Goal: Task Accomplishment & Management: Use online tool/utility

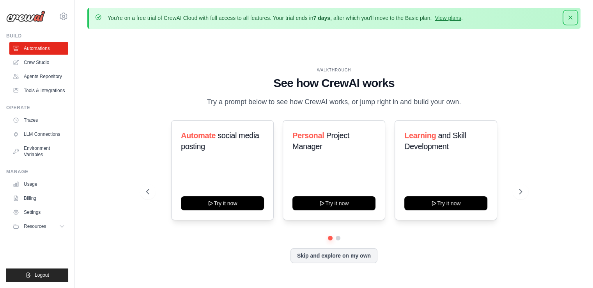
click at [573, 11] on button "Dismiss" at bounding box center [571, 17] width 12 height 12
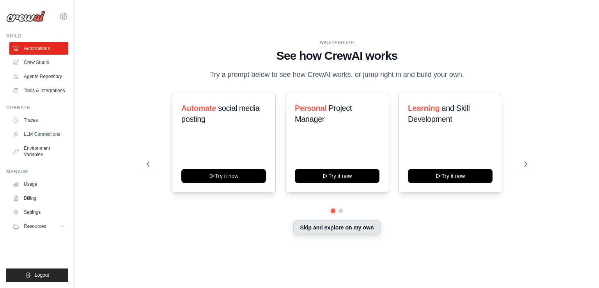
click at [323, 233] on button "Skip and explore on my own" at bounding box center [336, 227] width 87 height 15
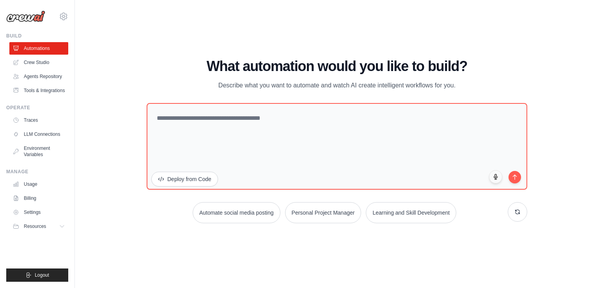
click at [50, 231] on ul "Usage Billing Settings Resources GitHub" at bounding box center [38, 205] width 59 height 55
click at [45, 218] on link "Settings" at bounding box center [39, 212] width 59 height 12
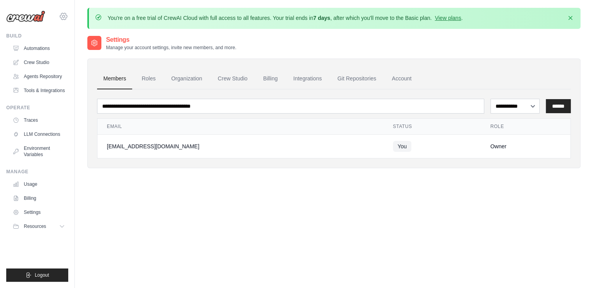
click at [67, 20] on icon at bounding box center [63, 16] width 9 height 9
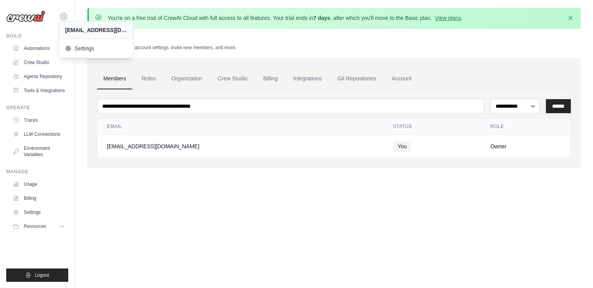
click at [71, 27] on div "bavirisettipavani2005@gmail.com" at bounding box center [96, 30] width 62 height 8
click at [88, 35] on div "bavirisettipavani2005@gmail.com" at bounding box center [96, 29] width 74 height 17
click at [85, 32] on div "bavirisettipavani2005@gmail.com" at bounding box center [96, 30] width 62 height 8
click at [91, 49] on span "Settings" at bounding box center [97, 48] width 62 height 8
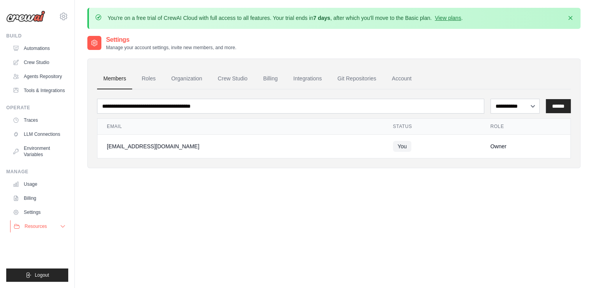
click at [58, 233] on button "Resources" at bounding box center [39, 226] width 59 height 12
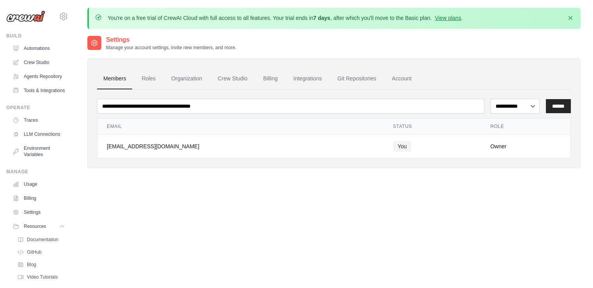
click at [51, 14] on div "bavirisettipavani2005@gmail.com Settings" at bounding box center [37, 12] width 62 height 25
click at [63, 20] on icon at bounding box center [63, 16] width 9 height 9
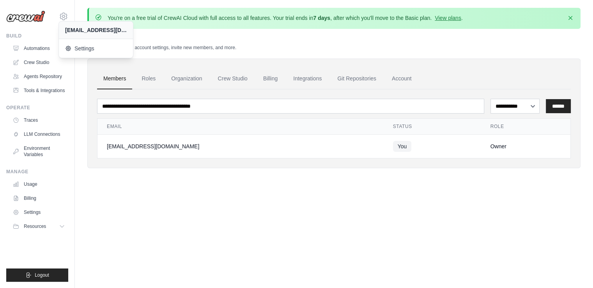
click at [103, 31] on div "bavirisettipavani2005@gmail.com" at bounding box center [96, 30] width 62 height 8
click at [43, 59] on link "Crew Studio" at bounding box center [39, 62] width 59 height 12
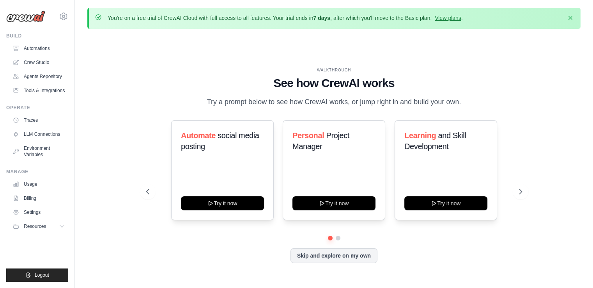
click at [214, 116] on div "WALKTHROUGH See how CrewAI works Try a prompt below to see how CrewAI works, or…" at bounding box center [334, 171] width 395 height 208
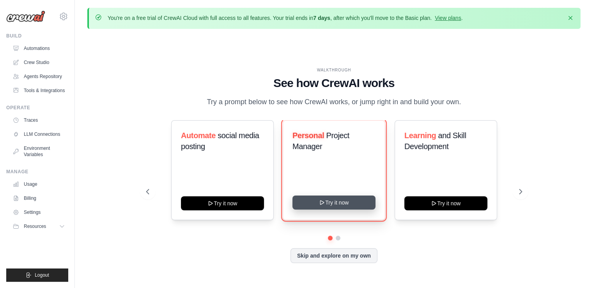
click at [337, 201] on button "Try it now" at bounding box center [334, 202] width 83 height 14
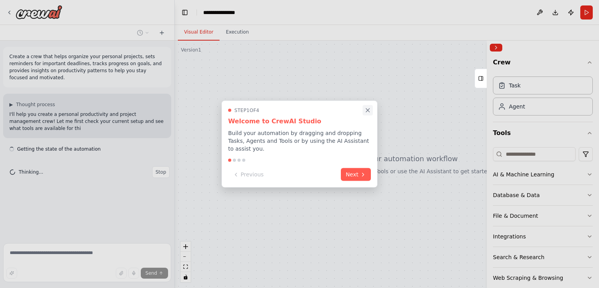
click at [365, 113] on icon "Close walkthrough" at bounding box center [367, 110] width 7 height 7
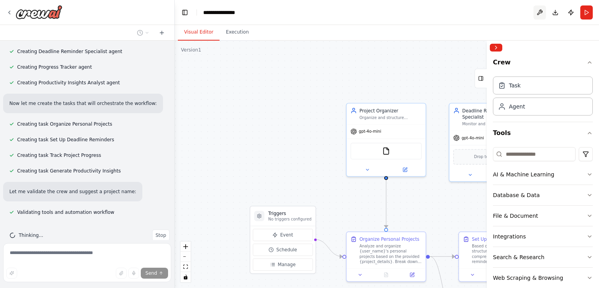
scroll to position [303, 0]
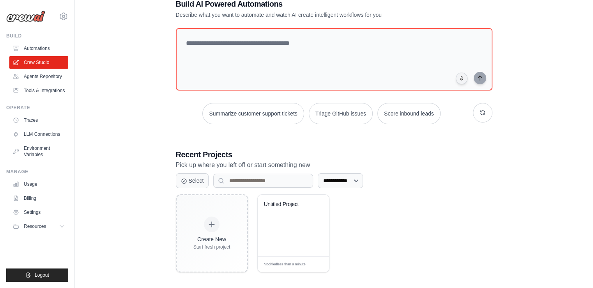
scroll to position [50, 0]
click at [240, 121] on button "Summarize customer support tickets" at bounding box center [252, 113] width 101 height 21
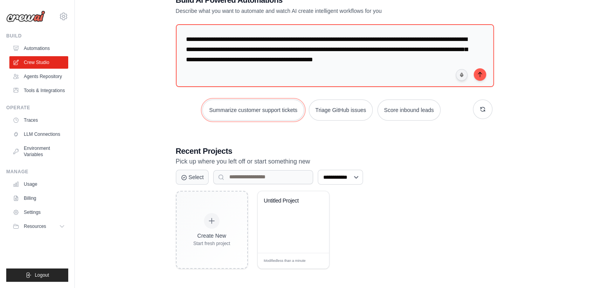
scroll to position [0, 0]
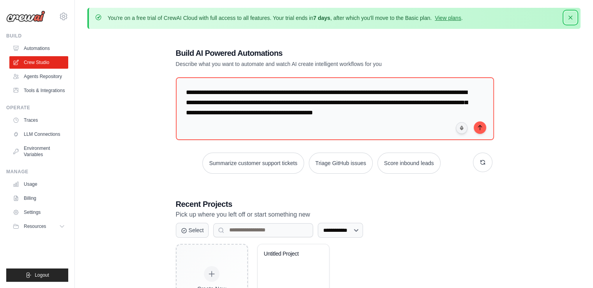
click at [572, 19] on icon "button" at bounding box center [571, 18] width 8 height 8
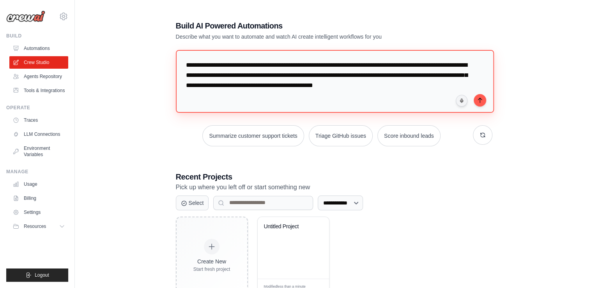
click at [233, 58] on textarea "**********" at bounding box center [335, 81] width 318 height 63
type textarea "**********"
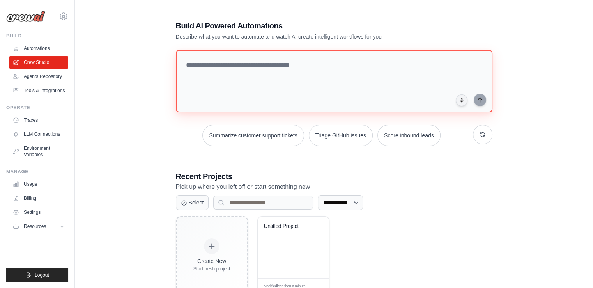
scroll to position [14, 0]
